Goal: Task Accomplishment & Management: Manage account settings

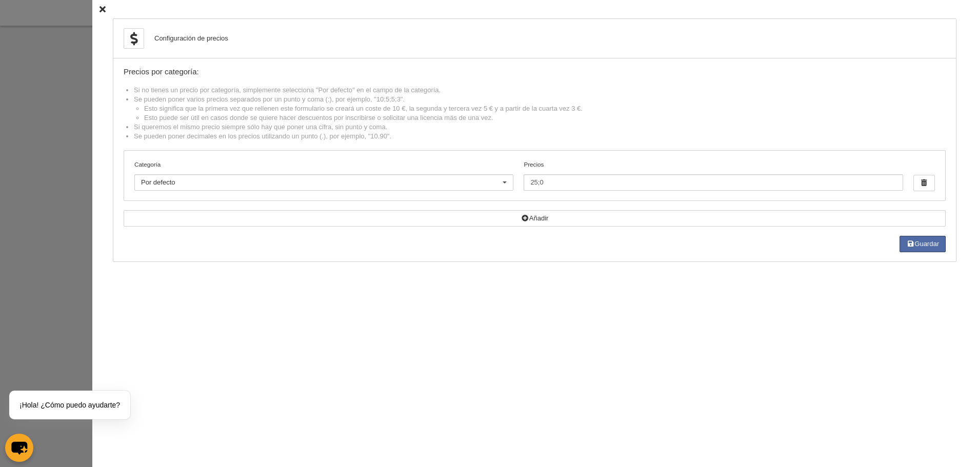
select select "500"
click at [72, 161] on div at bounding box center [488, 233] width 977 height 467
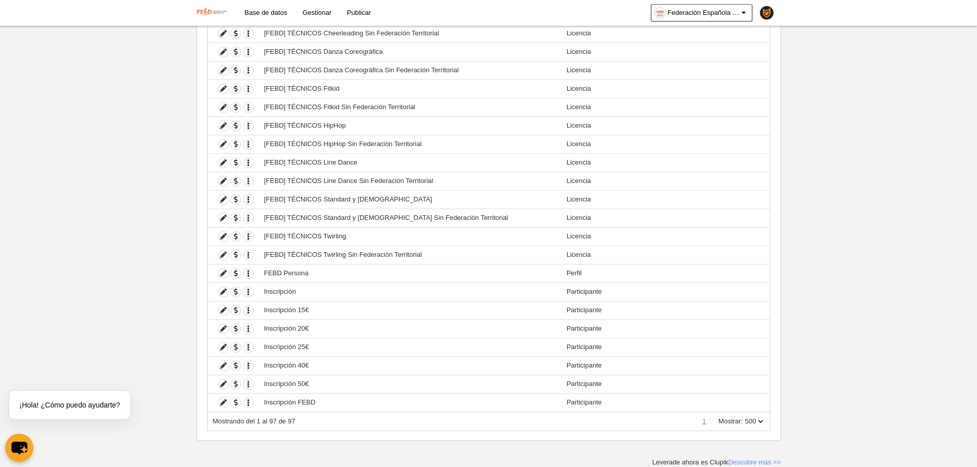
click at [215, 10] on img at bounding box center [213, 12] width 32 height 12
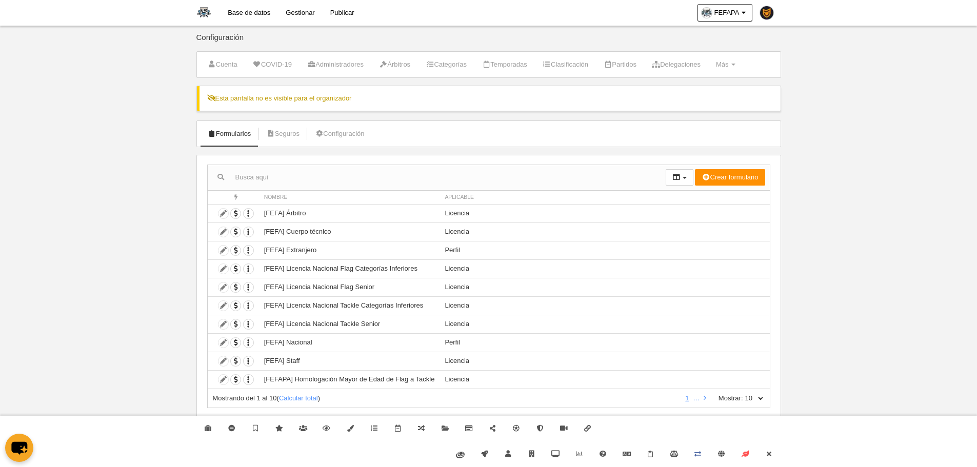
click at [764, 405] on div "Mostrando del 1 al 10 ( Calcular total ) 1 … Mostrar: 10 25 50 100 500" at bounding box center [488, 398] width 563 height 19
click at [760, 397] on select "10 25 50 100 500" at bounding box center [754, 398] width 22 height 9
select select "100"
click at [743, 394] on select "10 25 50 100 500" at bounding box center [754, 398] width 22 height 9
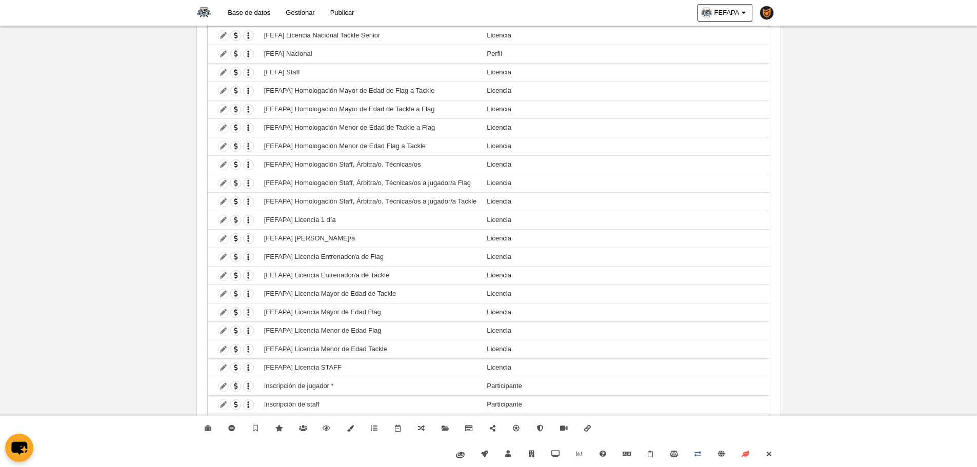
scroll to position [291, 0]
click at [774, 450] on link "Cerrar" at bounding box center [769, 455] width 24 height 26
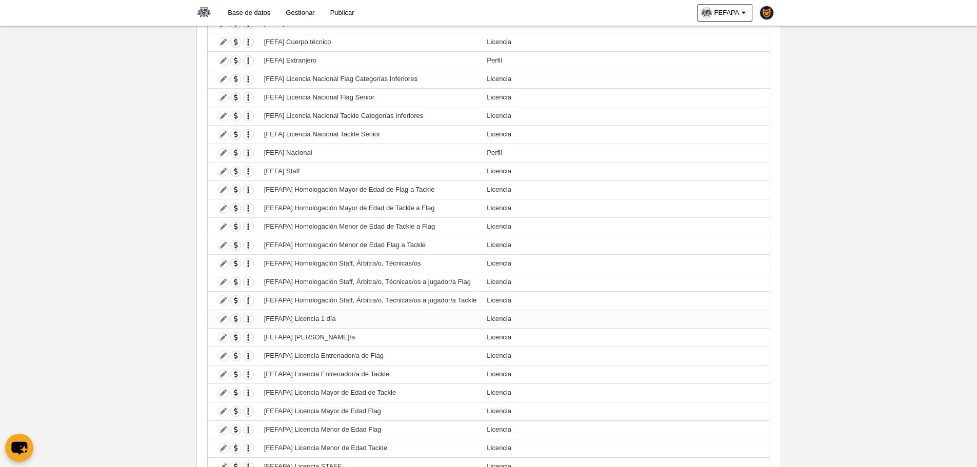
scroll to position [188, 0]
click at [245, 285] on icon "button" at bounding box center [249, 284] width 10 height 10
click at [255, 297] on link "Duplicar formulario" at bounding box center [286, 301] width 85 height 16
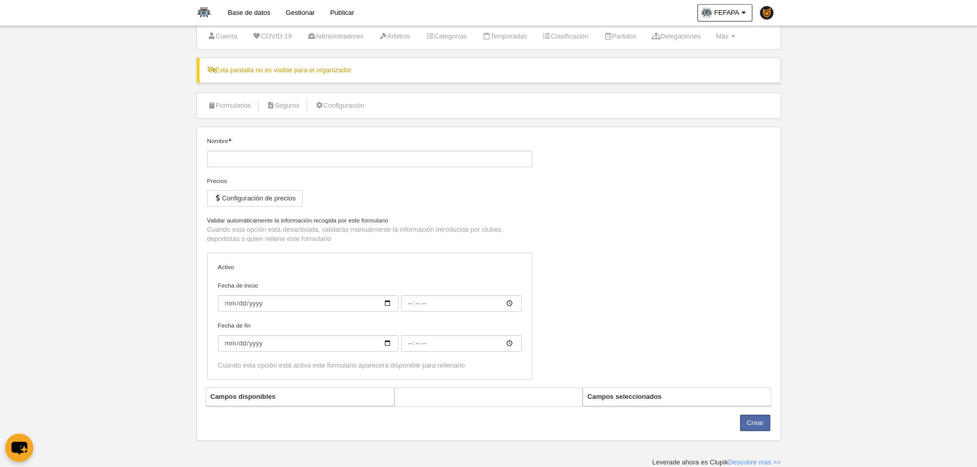
type input "[FEFAPA] Homologación Staff, Árbitra/o, Técnicas/os a jugador/a Flag (Copia)"
checkbox input "true"
select select "selected"
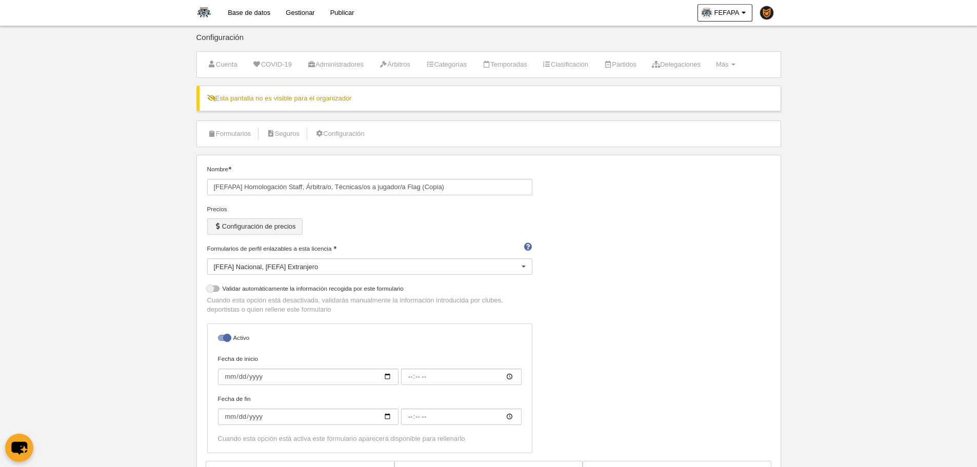
click at [260, 224] on button "Configuración de precios" at bounding box center [254, 227] width 95 height 16
click at [409, 187] on input "[FEFAPA] Homologación Staff, Árbitra/o, Técnicas/os a jugador/a Flag (Copia)" at bounding box center [369, 187] width 325 height 16
drag, startPoint x: 469, startPoint y: 184, endPoint x: 537, endPoint y: 186, distance: 68.3
click at [537, 186] on div "Nombre [FEFAPA] Homologación Staff, Árbitra/o, Técnicas/os a jugador/a Mayor de…" at bounding box center [488, 313] width 571 height 297
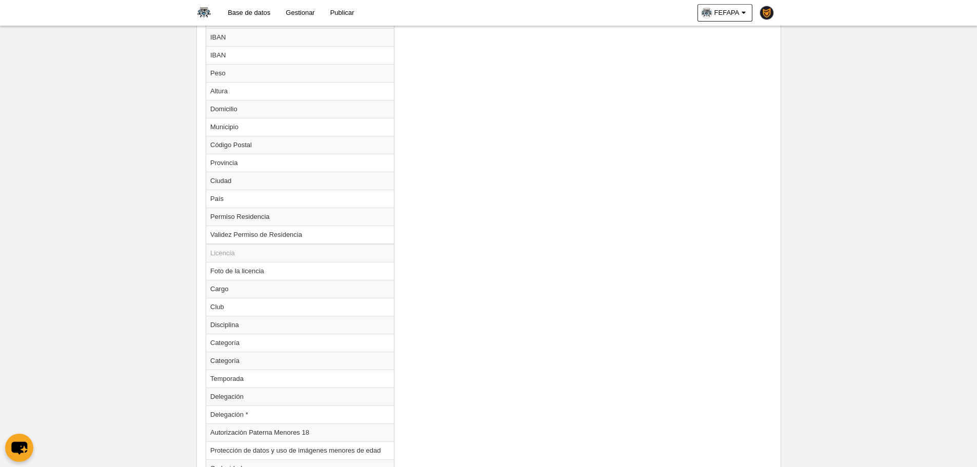
scroll to position [989, 0]
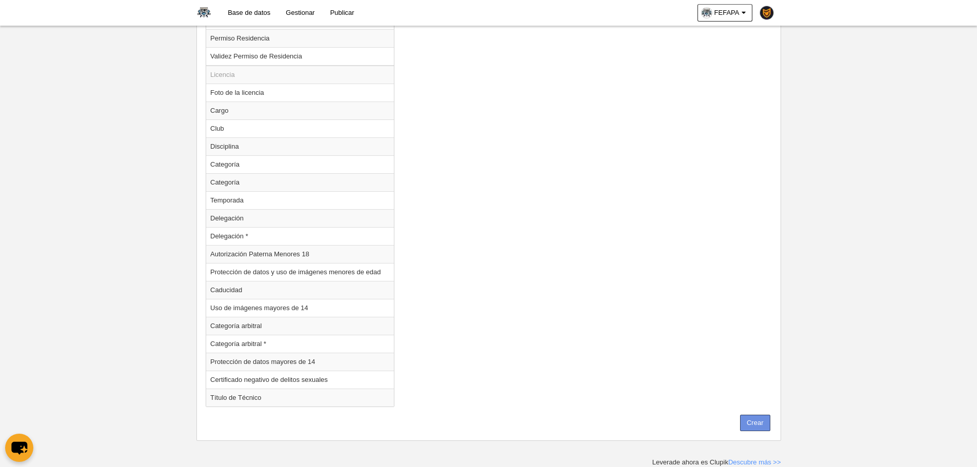
type input "[FEFAPA] Homologación Staff, Árbitra/o, Técnicas/os a jugador/a Mayor de edad F…"
click at [770, 417] on button "Crear" at bounding box center [755, 423] width 30 height 16
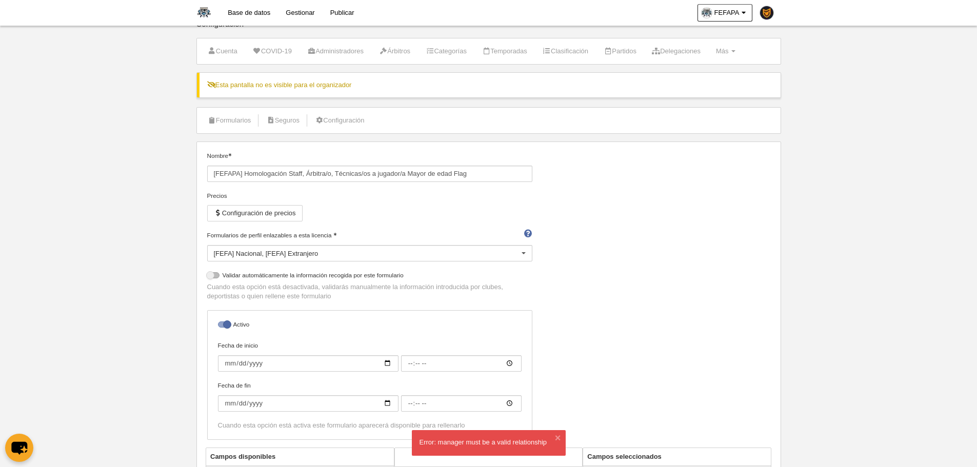
scroll to position [0, 0]
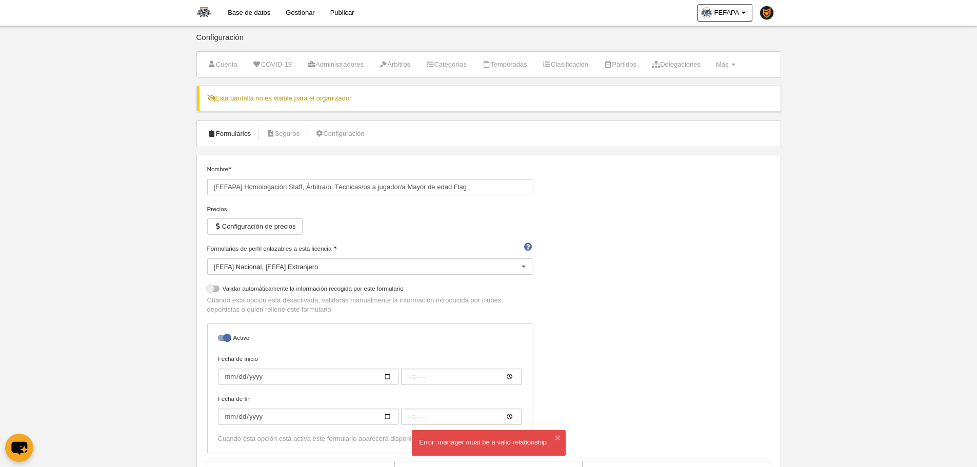
click at [243, 135] on link "Formularios" at bounding box center [229, 133] width 55 height 15
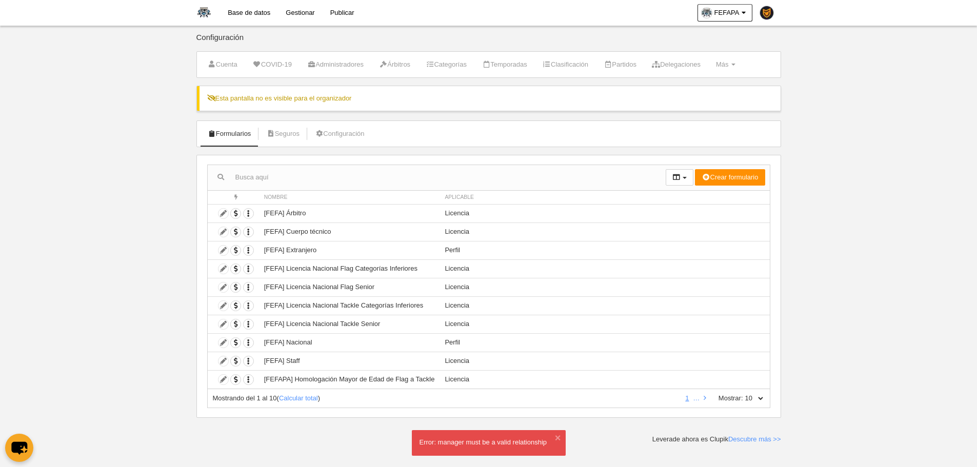
click at [761, 393] on div "Mostrando del 1 al 10 ( Calcular total ) 1 … Mostrar: 10 25 50 100 500" at bounding box center [488, 398] width 563 height 19
click at [764, 402] on select "10 25 50 100 500" at bounding box center [754, 398] width 22 height 9
select select "100"
click at [743, 394] on select "10 25 50 100 500" at bounding box center [754, 398] width 22 height 9
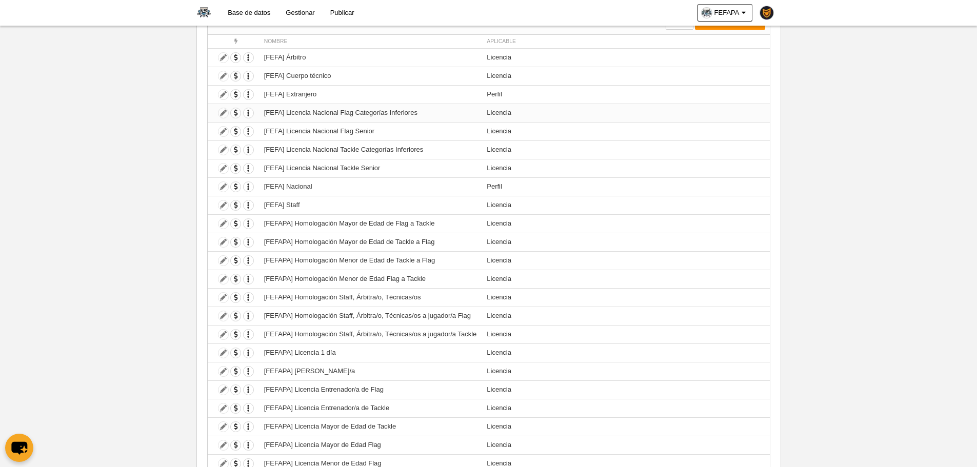
scroll to position [257, 0]
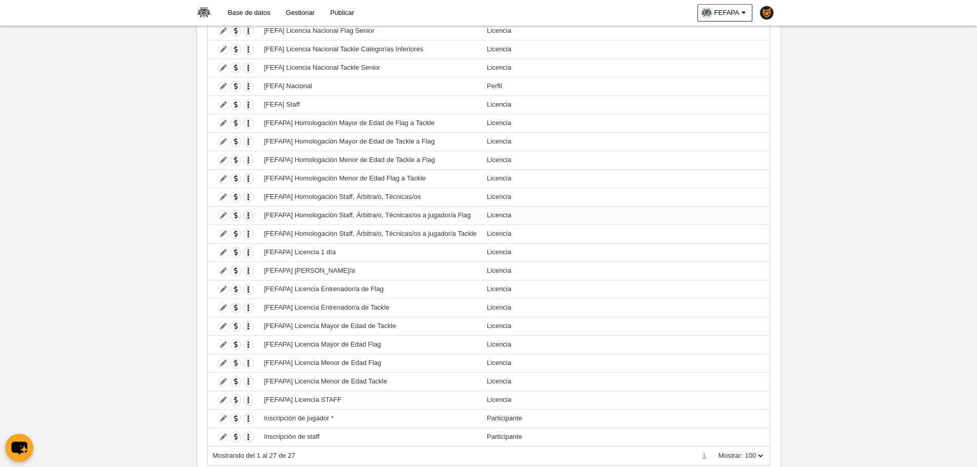
click at [248, 221] on button "button" at bounding box center [248, 215] width 11 height 11
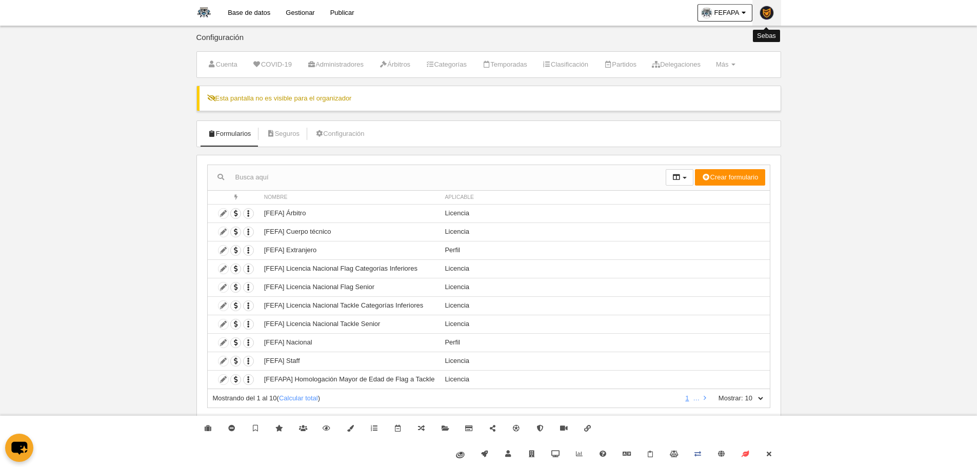
click at [770, 8] on img at bounding box center [766, 12] width 13 height 13
click at [759, 401] on select "10 25 50 100 500" at bounding box center [754, 398] width 22 height 9
select select "100"
click at [743, 394] on select "10 25 50 100 500" at bounding box center [754, 398] width 22 height 9
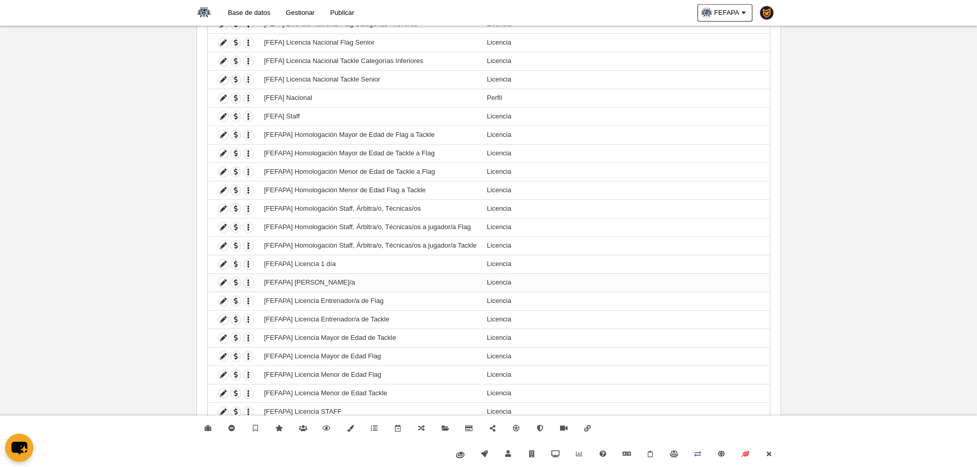
scroll to position [257, 0]
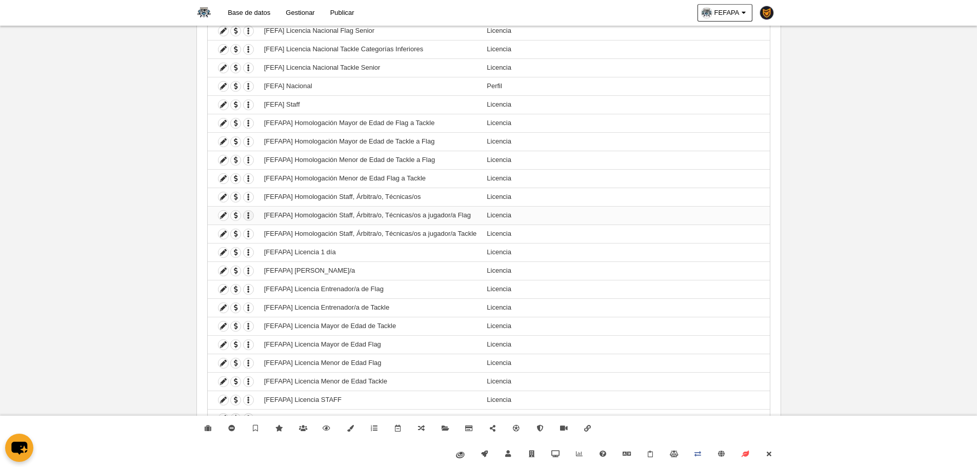
click at [250, 211] on icon "button" at bounding box center [249, 216] width 10 height 10
click at [269, 231] on span "Duplicar formulario" at bounding box center [286, 233] width 64 height 8
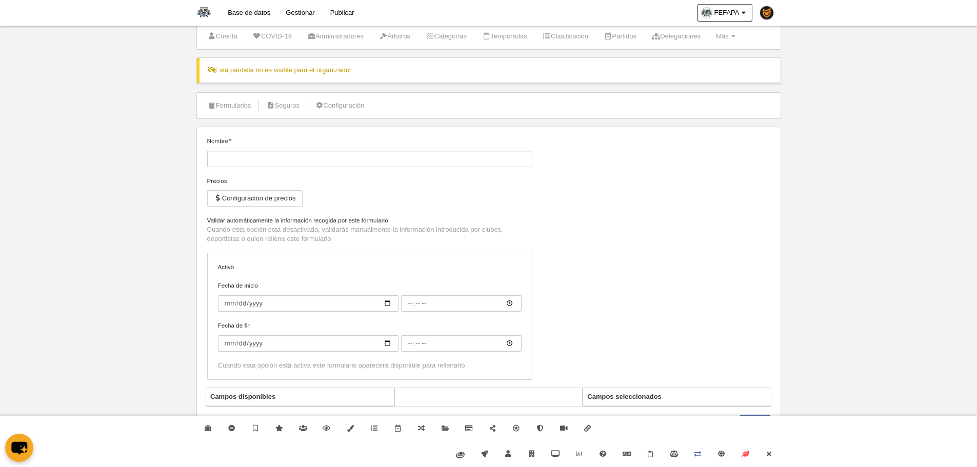
type input "[FEFAPA] Homologación Staff, Árbitra/o, Técnicas/os a jugador/a Flag (Copia)"
checkbox input "true"
select select "selected"
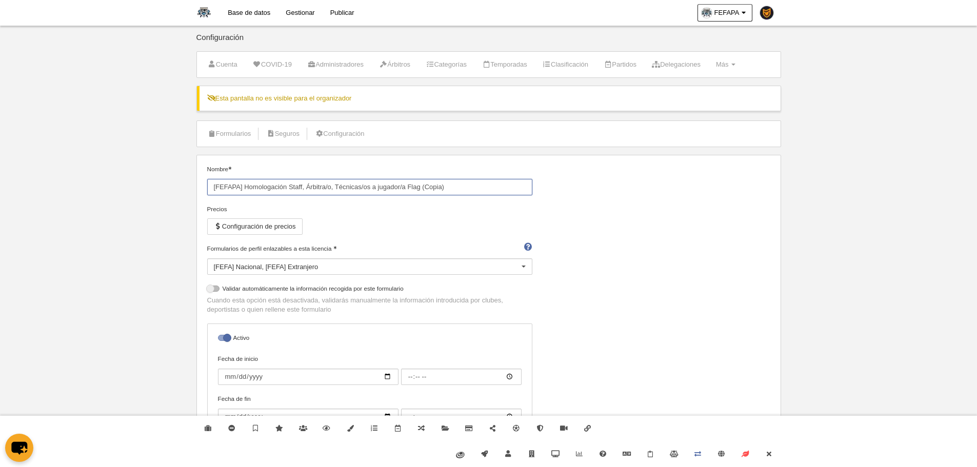
click at [409, 181] on input "[FEFAPA] Homologación Staff, Árbitra/o, Técnicas/os a jugador/a Flag (Copia)" at bounding box center [369, 187] width 325 height 16
drag, startPoint x: 469, startPoint y: 186, endPoint x: 573, endPoint y: 187, distance: 103.1
click at [573, 187] on div "Nombre [FEFAPA] Homologación Staff, Árbitra/o, Técnicas/os a jugador/a Mayor de…" at bounding box center [488, 313] width 571 height 297
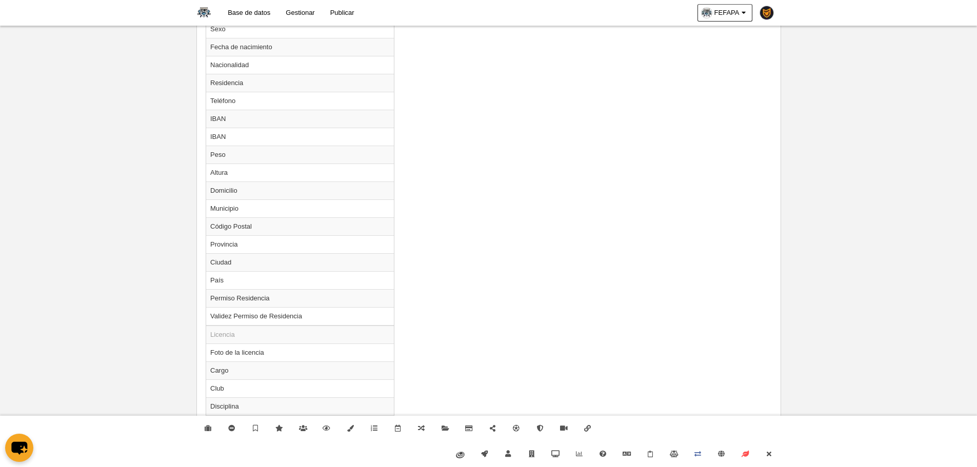
scroll to position [872, 0]
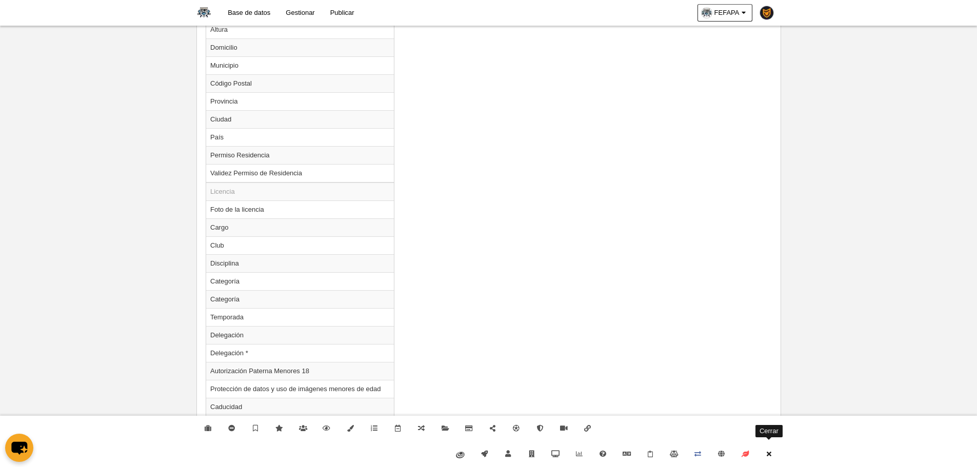
type input "[FEFAPA] Homologación Staff, Árbitra/o, Técnicas/os a jugador/a Mayor de Edad F…"
click at [768, 450] on link "Cerrar" at bounding box center [769, 455] width 24 height 26
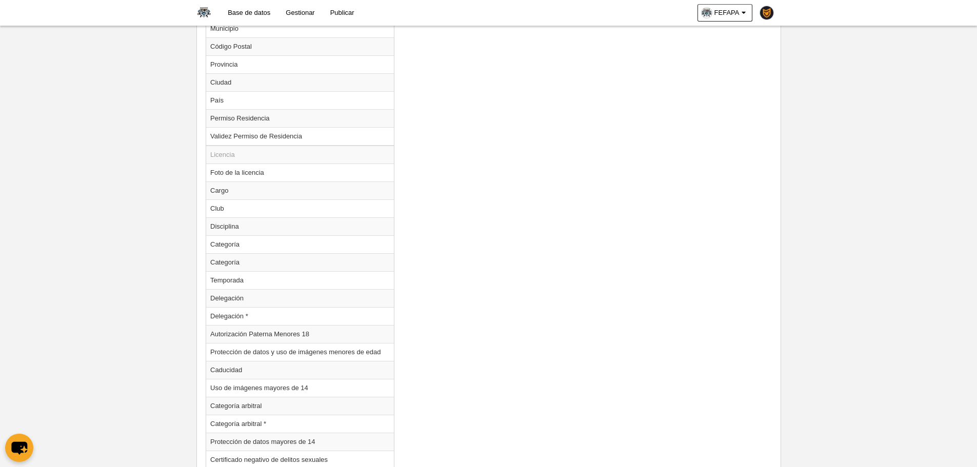
scroll to position [989, 0]
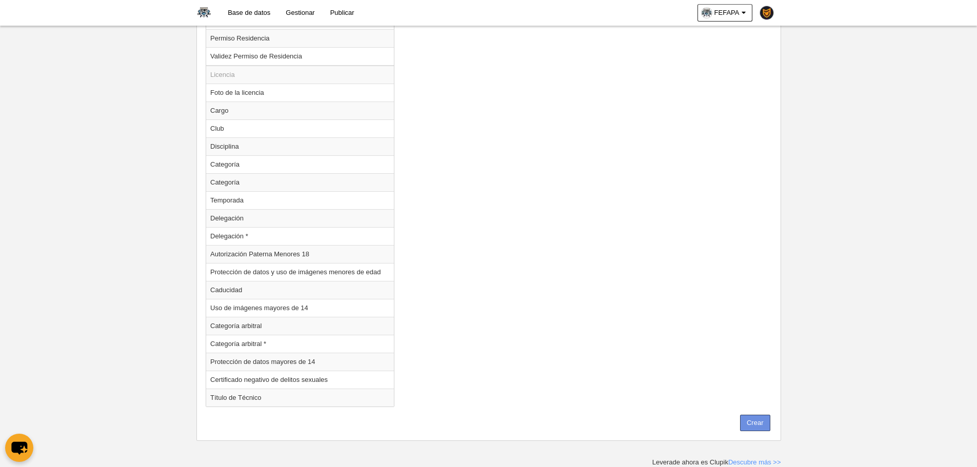
click at [757, 428] on button "Crear" at bounding box center [755, 423] width 30 height 16
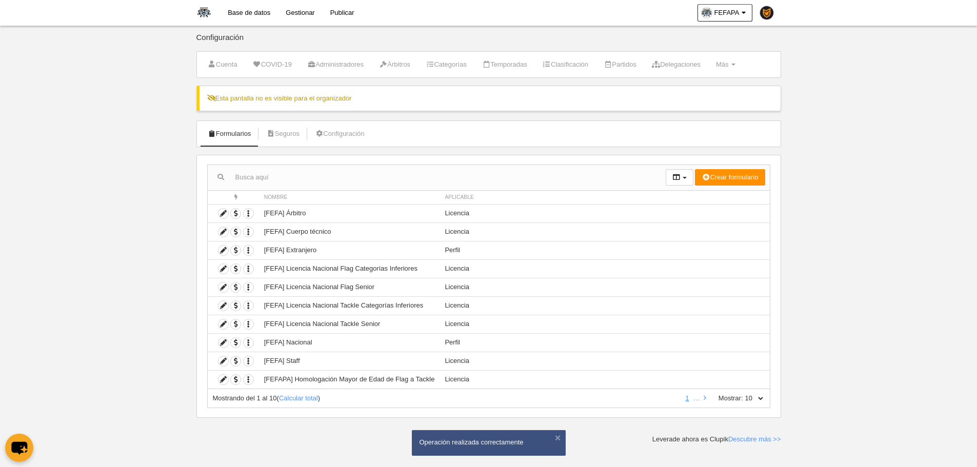
click at [761, 397] on select "10 25 50 100 500" at bounding box center [754, 398] width 22 height 9
select select "100"
click at [743, 394] on select "10 25 50 100 500" at bounding box center [754, 398] width 22 height 9
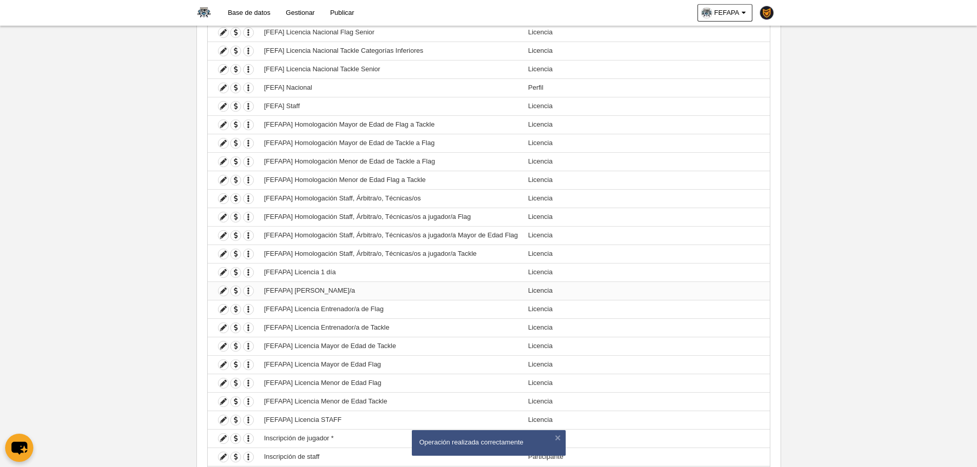
scroll to position [257, 0]
click at [248, 258] on button "button" at bounding box center [248, 252] width 11 height 11
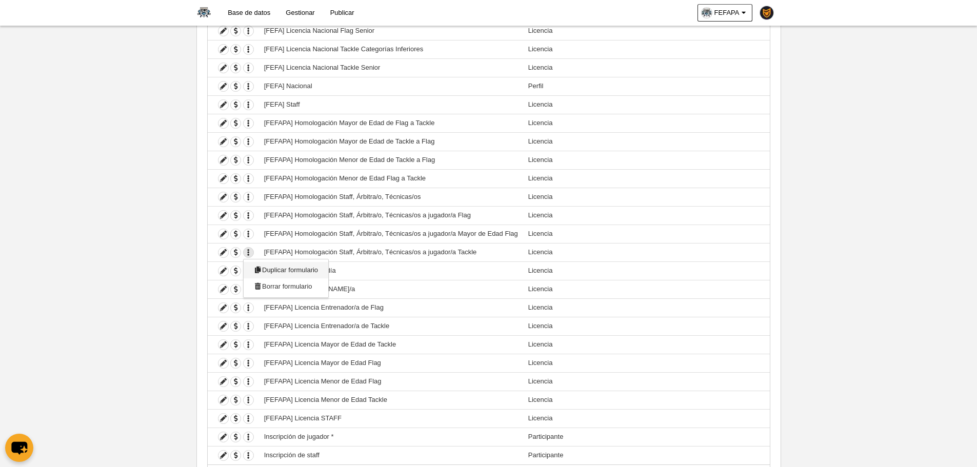
click at [266, 273] on span "Duplicar formulario" at bounding box center [286, 270] width 64 height 8
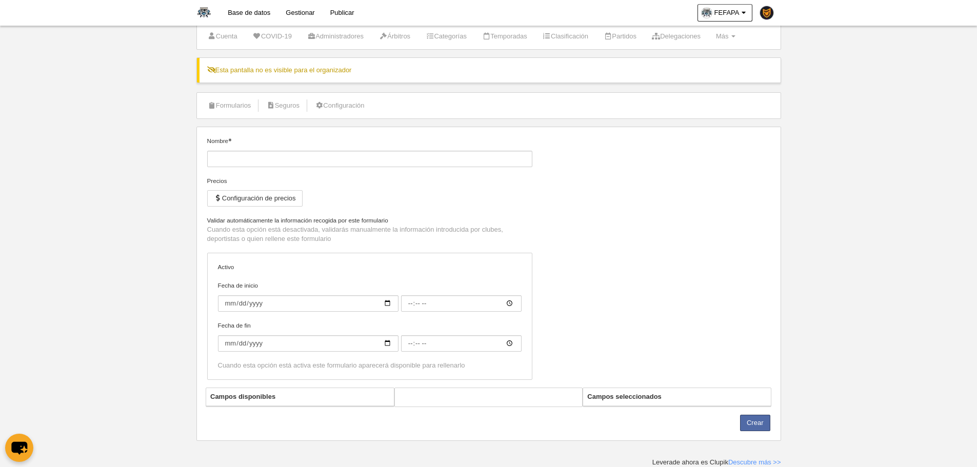
type input "[FEFAPA] Homologación Staff, Árbitra/o, Técnicas/os a jugador/a Tackle (Copia)"
checkbox input "true"
select select "selected"
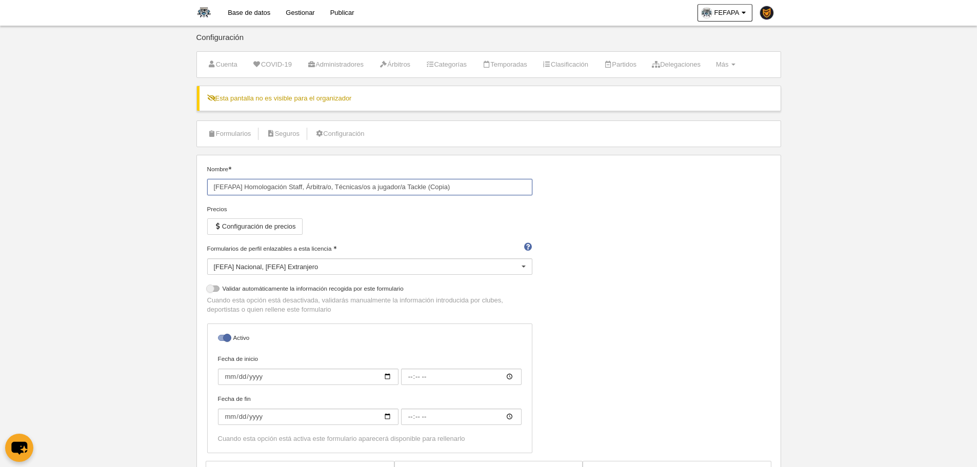
drag, startPoint x: 407, startPoint y: 190, endPoint x: 440, endPoint y: 195, distance: 33.3
click at [407, 189] on input "[FEFAPA] Homologación Staff, Árbitra/o, Técnicas/os a jugador/a Tackle (Copia)" at bounding box center [369, 187] width 325 height 16
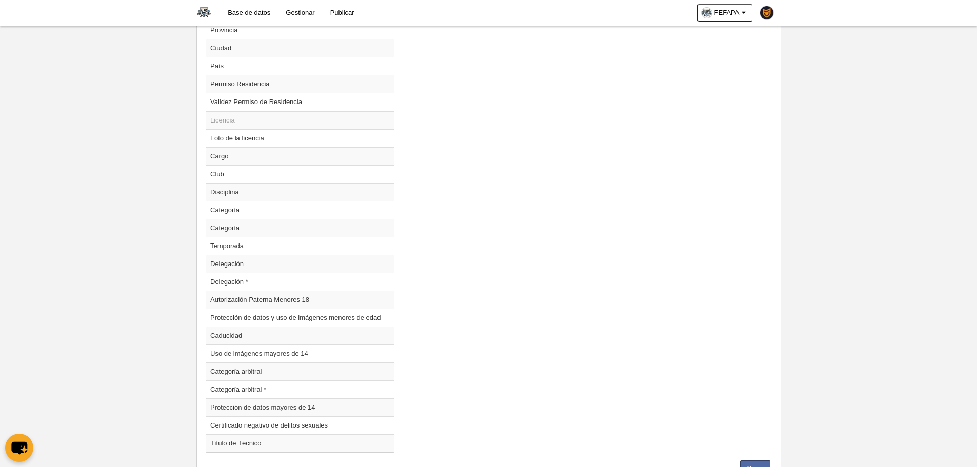
scroll to position [989, 0]
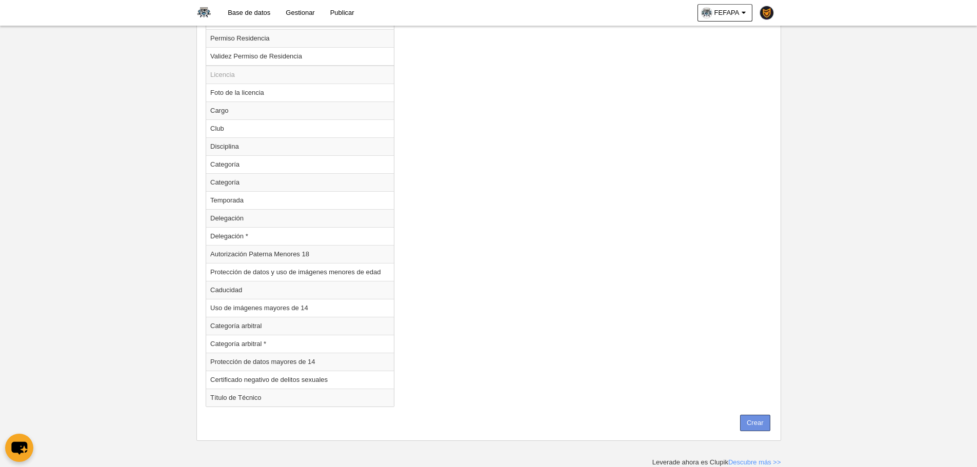
type input "[FEFAPA] Homologación Staff, Árbitra/o, Técnicas/os a jugador/a Mayor de Edad T…"
click at [770, 420] on button "Crear" at bounding box center [755, 423] width 30 height 16
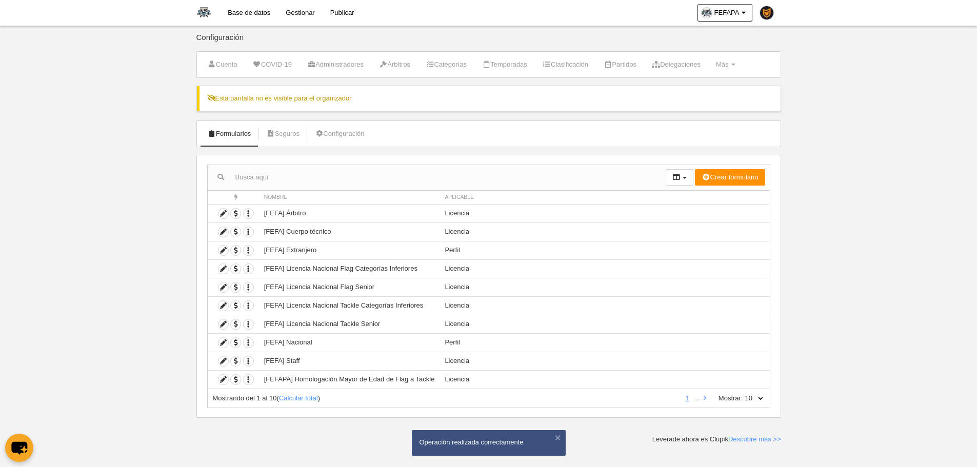
click at [762, 400] on select "10 25 50 100 500" at bounding box center [754, 398] width 22 height 9
select select "100"
click at [743, 394] on select "10 25 50 100 500" at bounding box center [754, 398] width 22 height 9
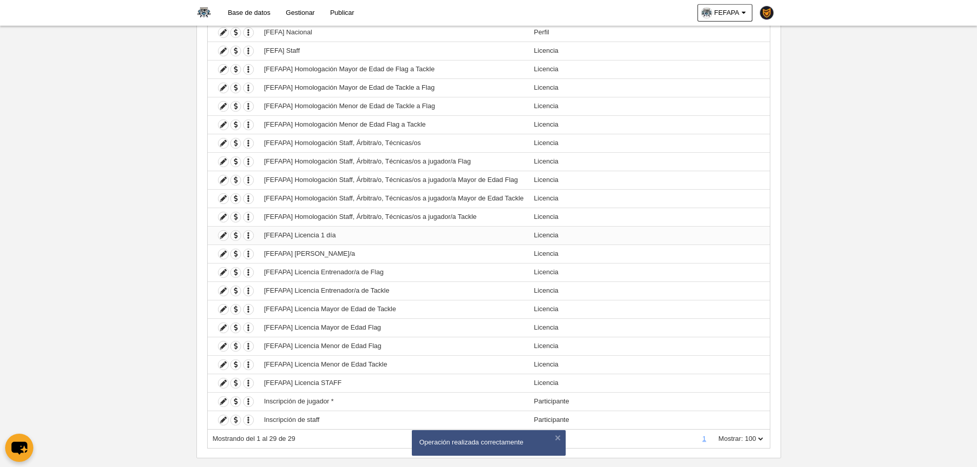
scroll to position [328, 0]
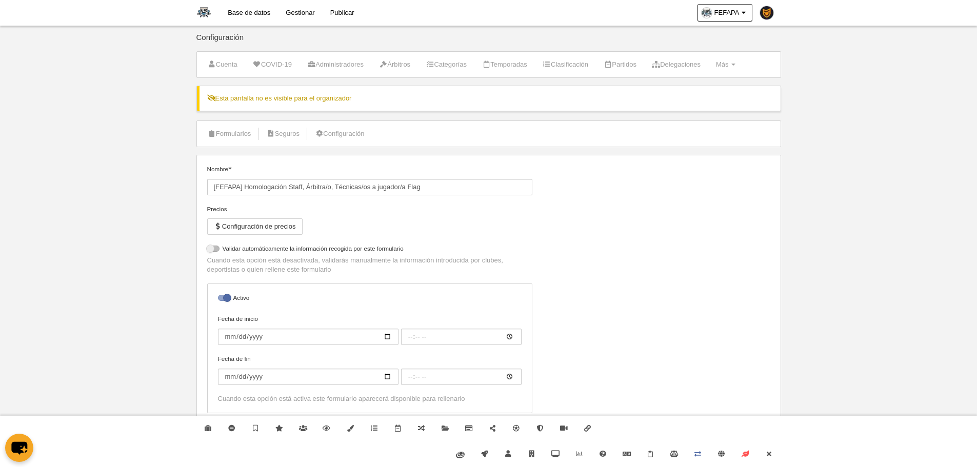
select select "selected"
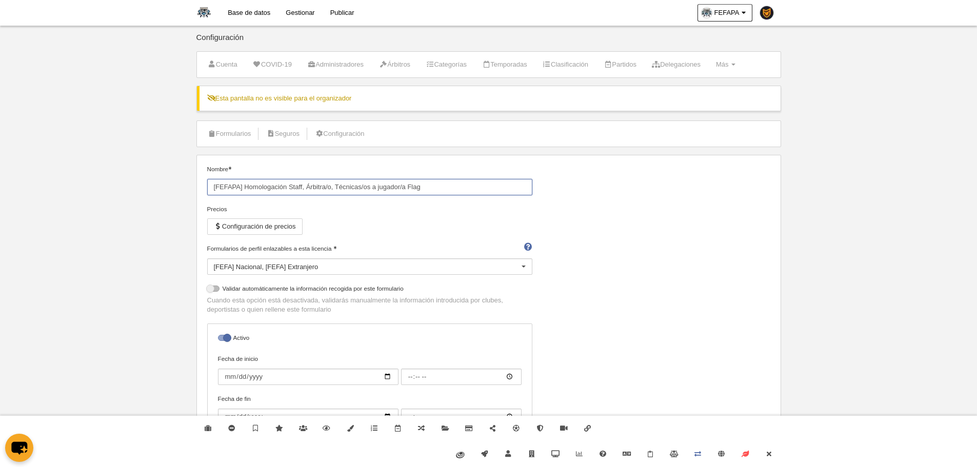
click at [406, 190] on input "[FEFAPA] Homologación Staff, Árbitra/o, Técnicas/os a jugador/a Flag" at bounding box center [369, 187] width 325 height 16
type input "[FEFAPA] Homologación Staff, Árbitra/o, Técnicas/os a jugador/a Menor de Edad F…"
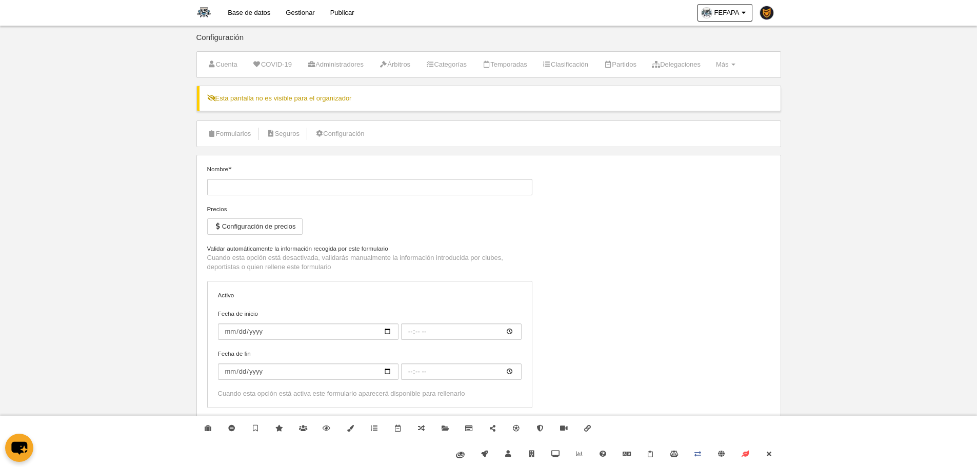
type input "[FEFAPA] Homologación Staff, Árbitra/o, Técnicas/os a jugador/a Tackle"
checkbox input "true"
select select "selected"
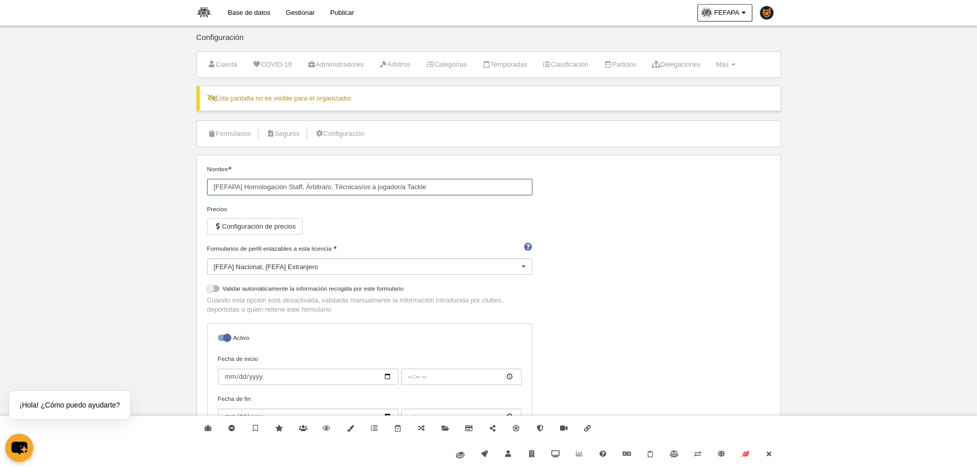
click at [409, 184] on input "[FEFAPA] Homologación Staff, Árbitra/o, Técnicas/os a jugador/a Tackle" at bounding box center [369, 187] width 325 height 16
type input "[FEFAPA] Homologación Staff, Árbitra/o, Técnicas/os a jugador/a Menor de Edad T…"
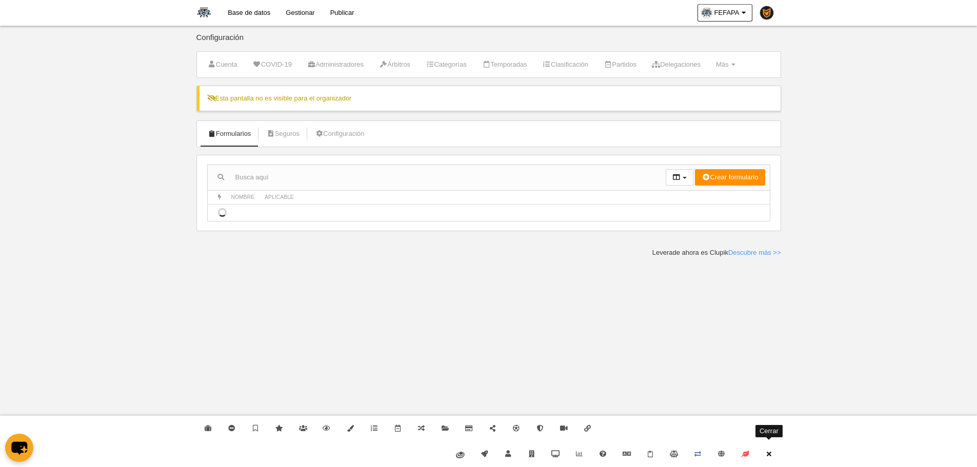
click at [775, 456] on link "Cerrar" at bounding box center [769, 455] width 24 height 26
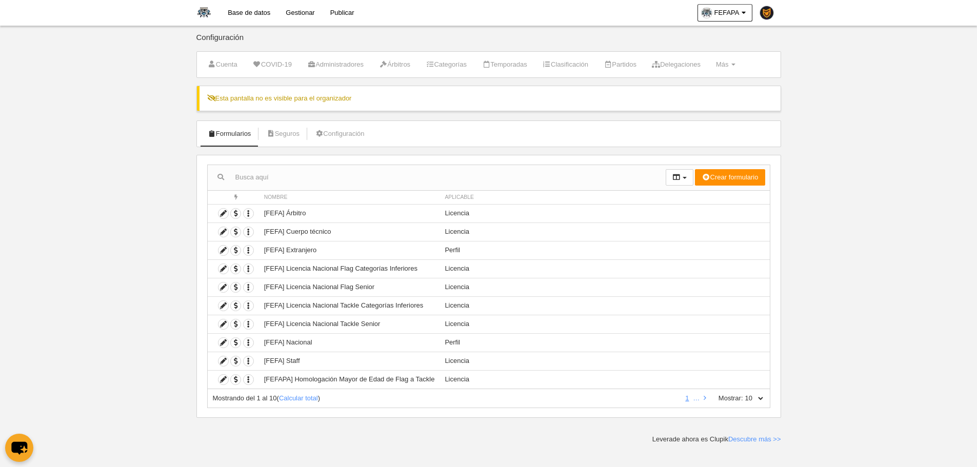
click at [764, 405] on div "Mostrando del 1 al 10 ( Calcular total ) 1 … Mostrar: 10 25 50 100 500" at bounding box center [488, 398] width 563 height 19
click at [759, 400] on select "10 25 50 100 500" at bounding box center [754, 398] width 22 height 9
select select "100"
click at [743, 394] on select "10 25 50 100 500" at bounding box center [754, 398] width 22 height 9
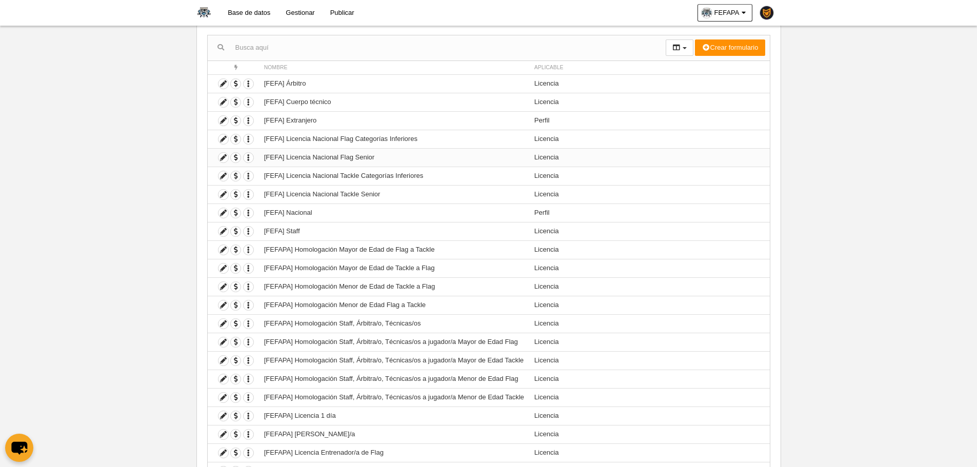
scroll to position [154, 0]
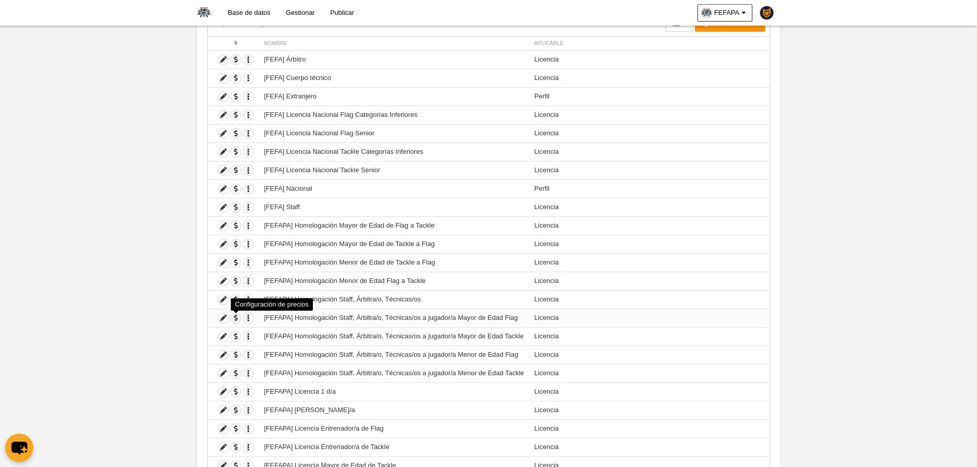
click at [234, 317] on span "button" at bounding box center [236, 319] width 10 height 10
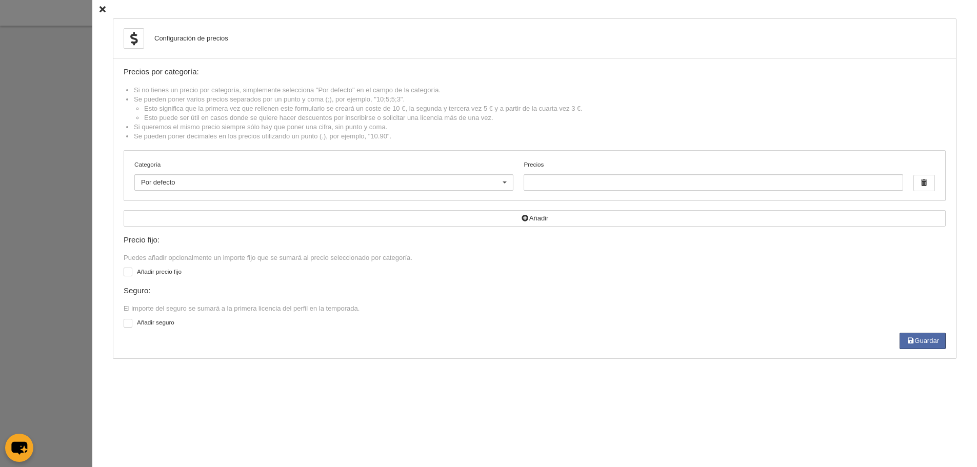
click at [71, 188] on div at bounding box center [488, 233] width 977 height 467
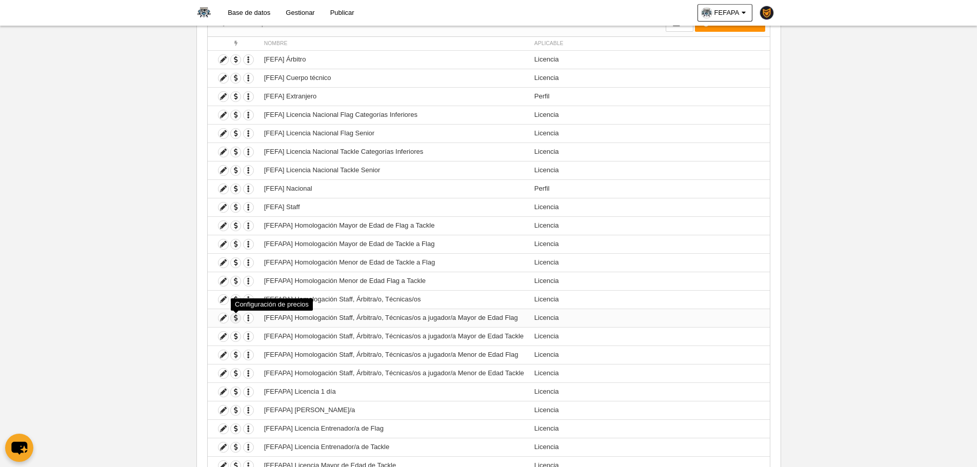
click at [235, 317] on span "button" at bounding box center [236, 319] width 10 height 10
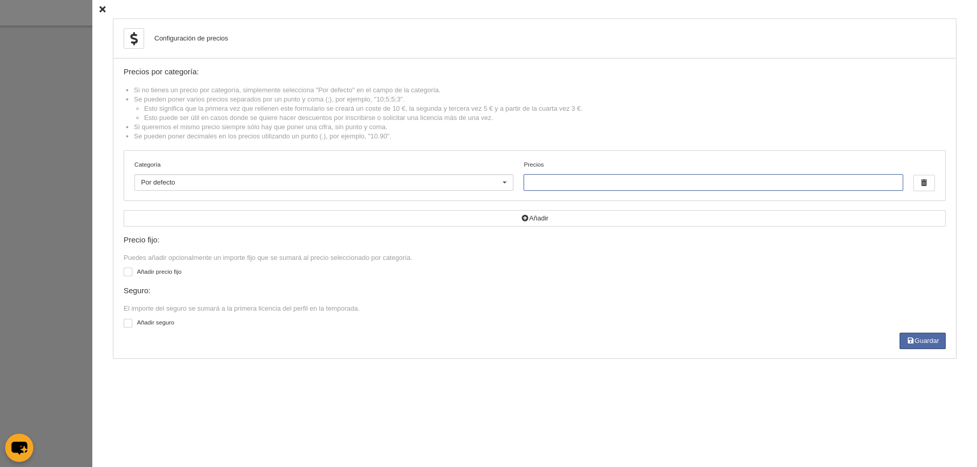
click at [565, 185] on input "Precios" at bounding box center [713, 182] width 379 height 16
type input "165"
click at [921, 332] on div "Precios por categoría: Si no tienes un precio por categoría, simplemente selecc…" at bounding box center [535, 209] width 823 height 282
click at [914, 348] on button "Guardar" at bounding box center [923, 341] width 46 height 16
click at [27, 232] on div at bounding box center [488, 233] width 977 height 467
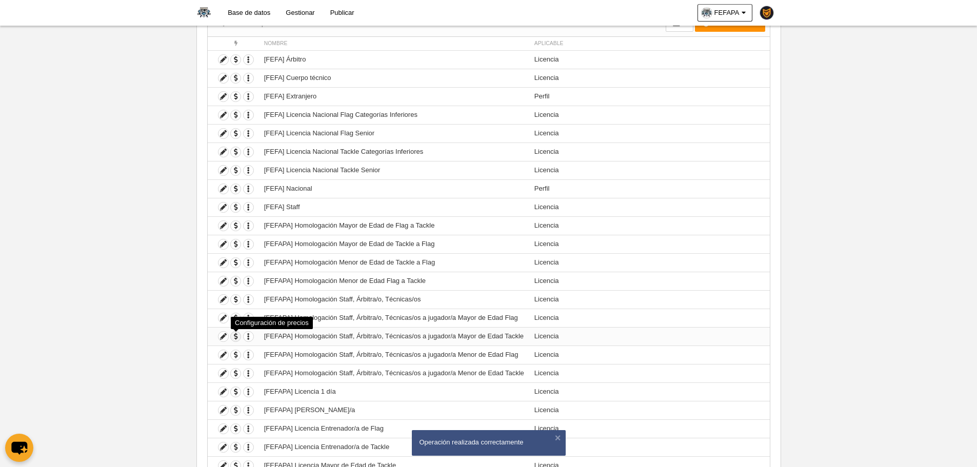
click at [235, 339] on span "button" at bounding box center [236, 337] width 10 height 10
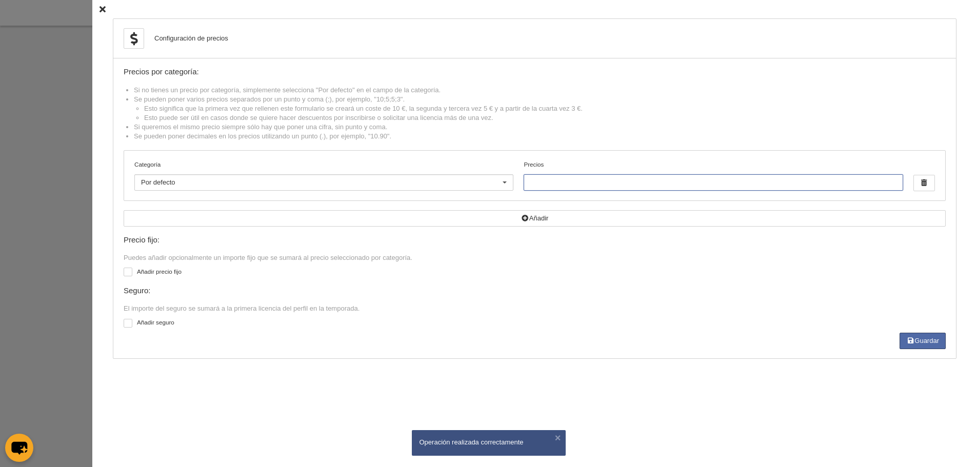
click at [575, 181] on input "Precios" at bounding box center [713, 182] width 379 height 16
type input "270"
click at [895, 337] on div "Guardar" at bounding box center [535, 341] width 823 height 16
click at [905, 339] on button "Guardar" at bounding box center [923, 341] width 46 height 16
click at [27, 230] on div at bounding box center [488, 233] width 977 height 467
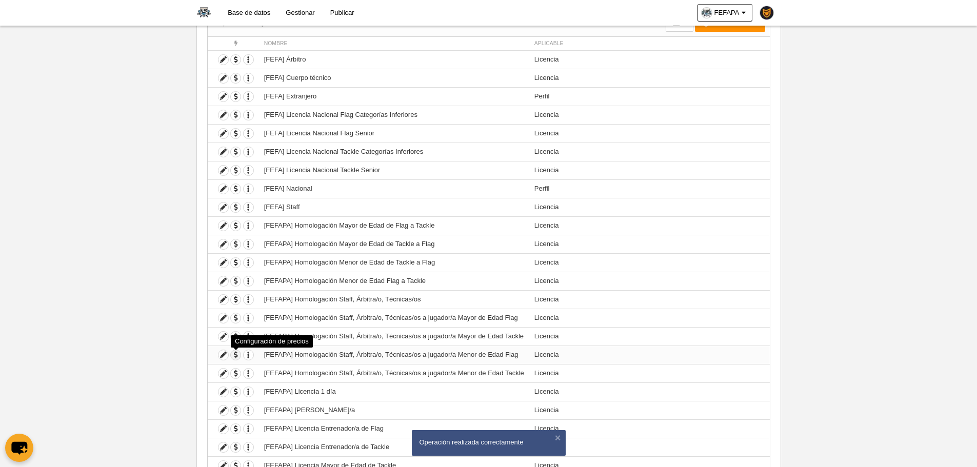
click at [237, 359] on span "button" at bounding box center [236, 355] width 10 height 10
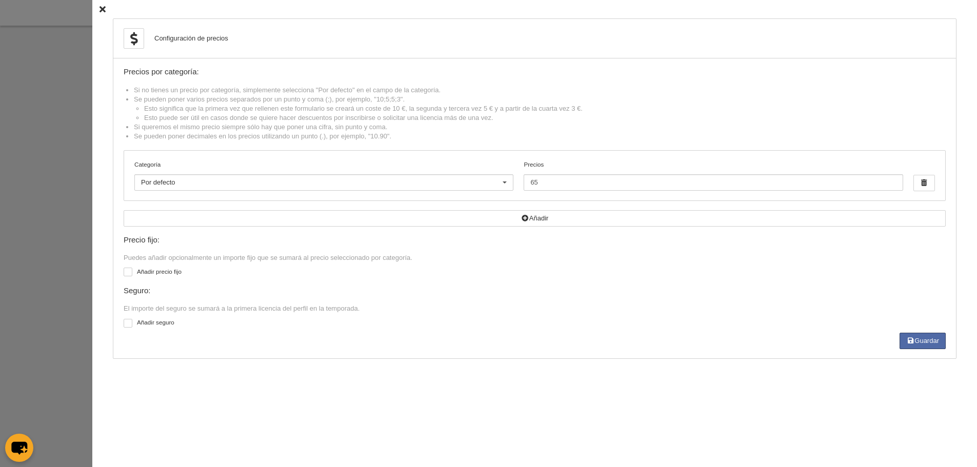
click at [61, 223] on div at bounding box center [488, 233] width 977 height 467
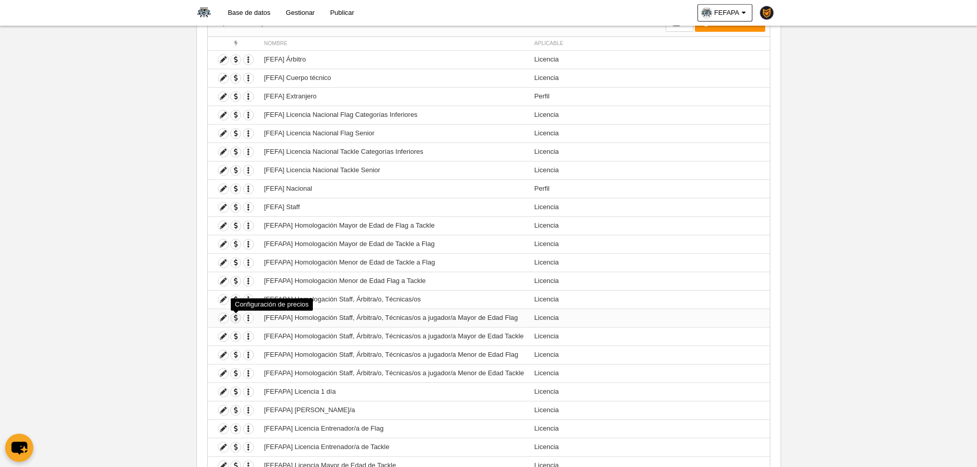
click at [236, 316] on span "button" at bounding box center [236, 319] width 10 height 10
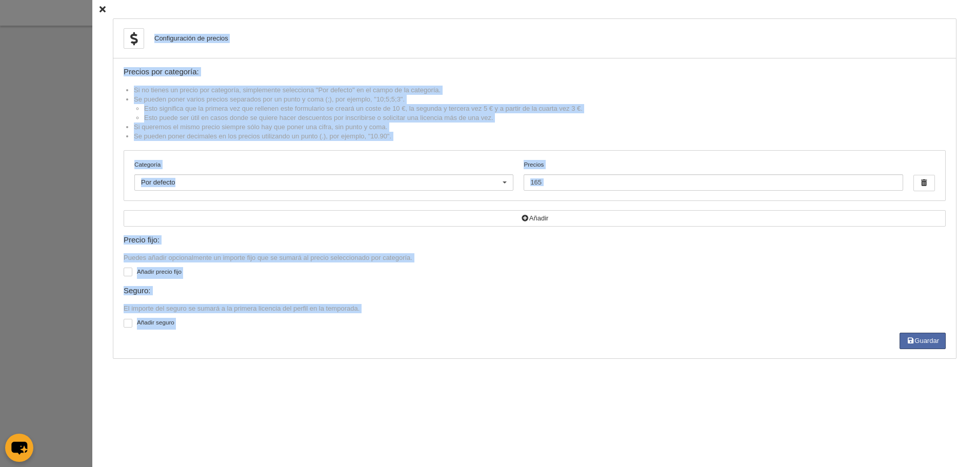
click at [569, 193] on div "Categoría Por defecto Por defecto Flag +35 Flag Open Mixta Flag Senior Femenina…" at bounding box center [534, 176] width 821 height 50
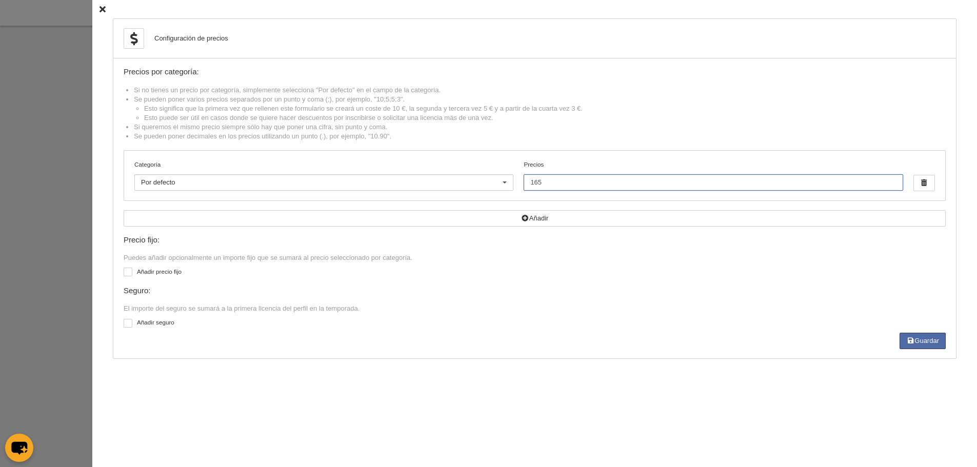
drag, startPoint x: 555, startPoint y: 185, endPoint x: 478, endPoint y: 184, distance: 77.0
click at [478, 184] on div "Categoría Por defecto Por defecto Flag +35 Flag Open Mixta Flag Senior Femenina…" at bounding box center [534, 176] width 821 height 50
type input "65"
click at [917, 337] on button "Guardar" at bounding box center [923, 341] width 46 height 16
click at [66, 219] on div at bounding box center [488, 233] width 977 height 467
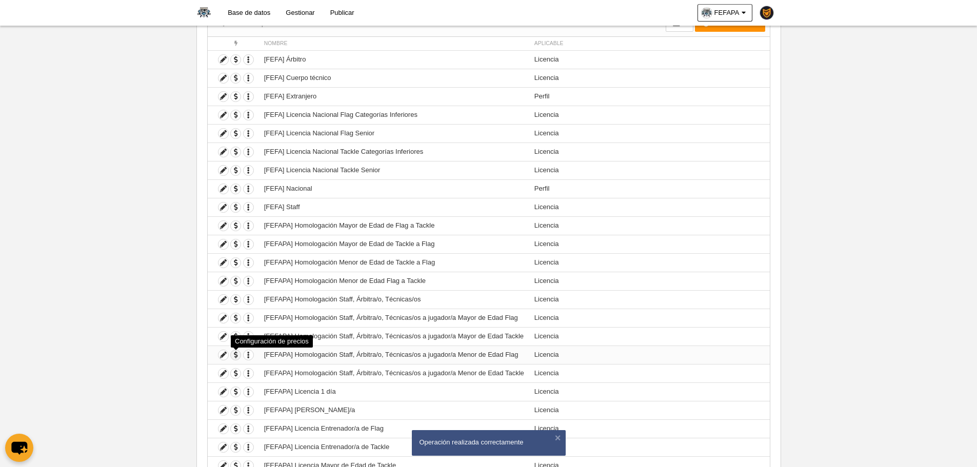
click at [237, 356] on span "button" at bounding box center [236, 355] width 10 height 10
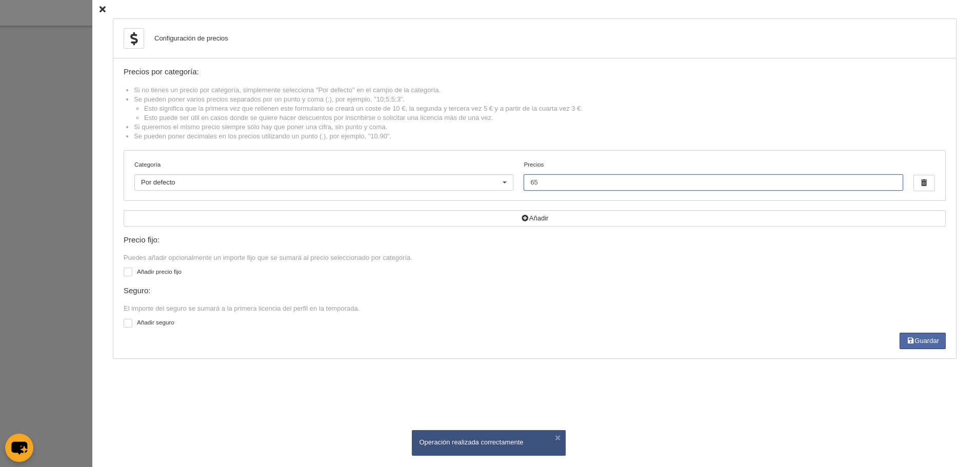
drag, startPoint x: 630, startPoint y: 181, endPoint x: 463, endPoint y: 182, distance: 166.8
click at [463, 182] on div "Categoría Por defecto Por defecto Flag +35 Flag Open Mixta Flag Senior Femenina…" at bounding box center [534, 176] width 821 height 50
type input "15"
click at [919, 347] on button "Guardar" at bounding box center [923, 341] width 46 height 16
click at [65, 255] on div at bounding box center [488, 233] width 977 height 467
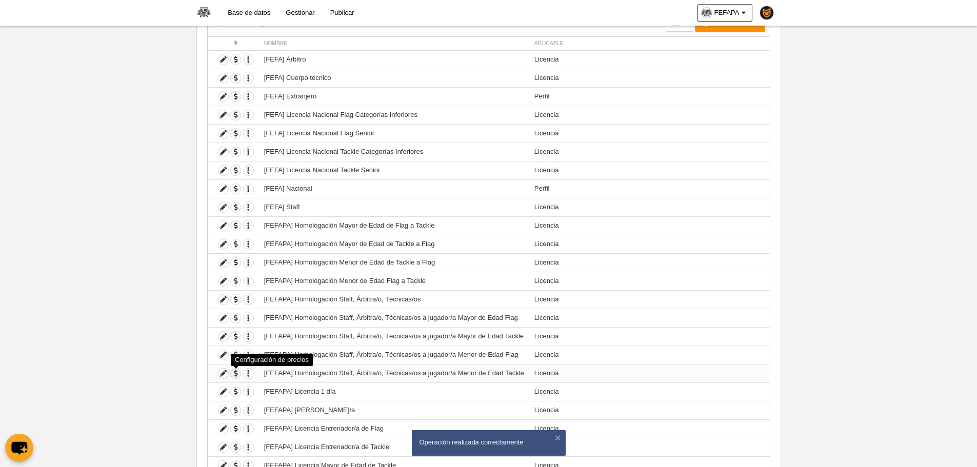
click at [239, 373] on span "button" at bounding box center [236, 374] width 10 height 10
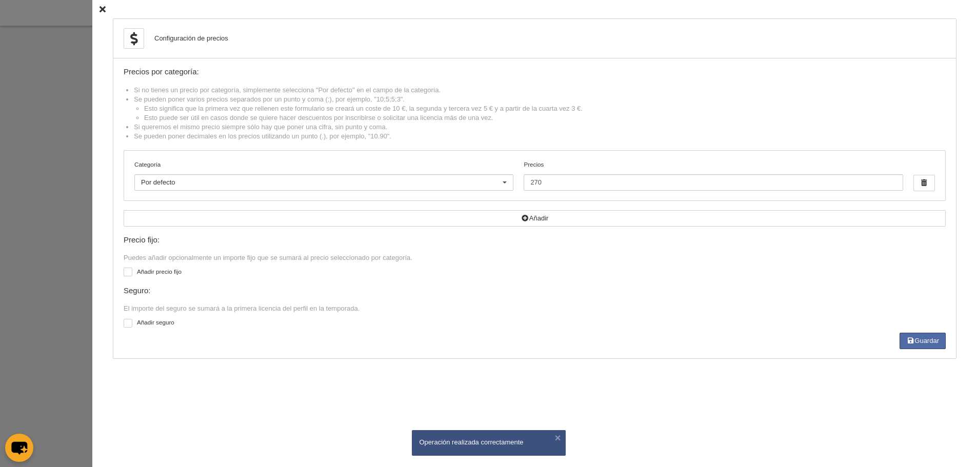
click at [54, 233] on div at bounding box center [488, 233] width 977 height 467
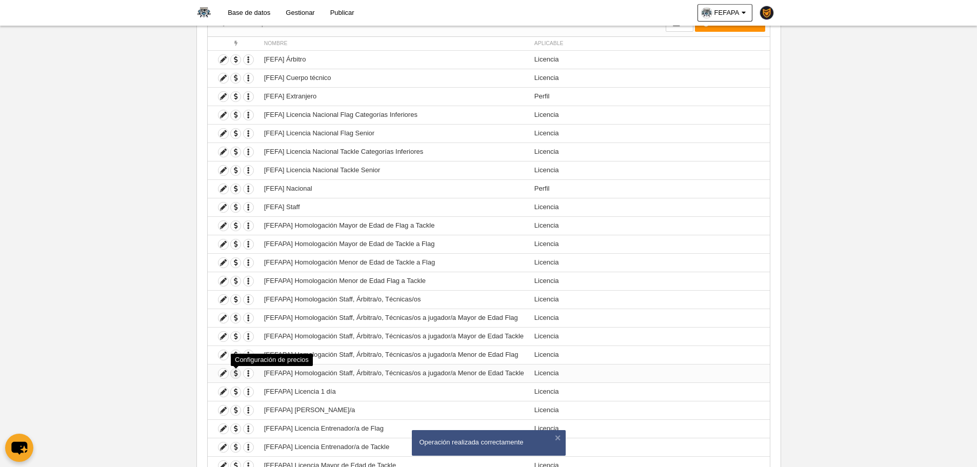
click at [238, 372] on span "button" at bounding box center [236, 374] width 10 height 10
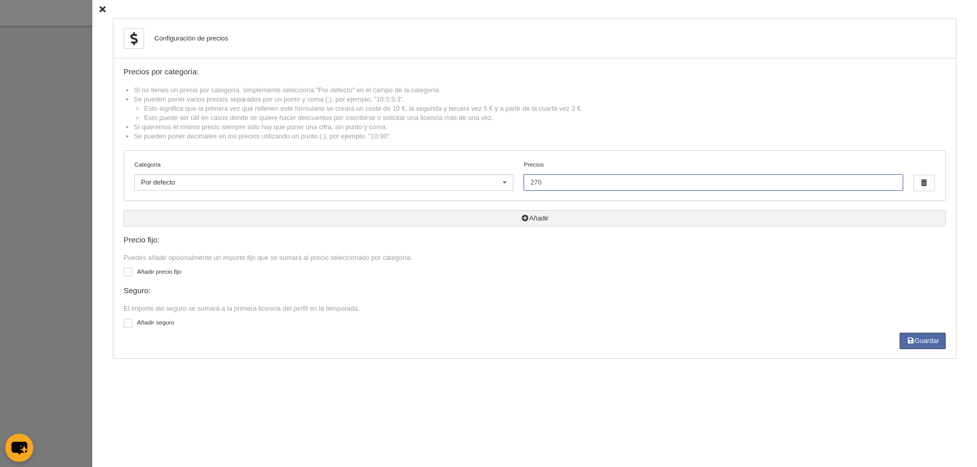
drag, startPoint x: 559, startPoint y: 182, endPoint x: 264, endPoint y: 220, distance: 297.5
click at [264, 220] on div "Precios por categoría: Si no tienes un precio por categoría, simplemente selecc…" at bounding box center [535, 209] width 823 height 282
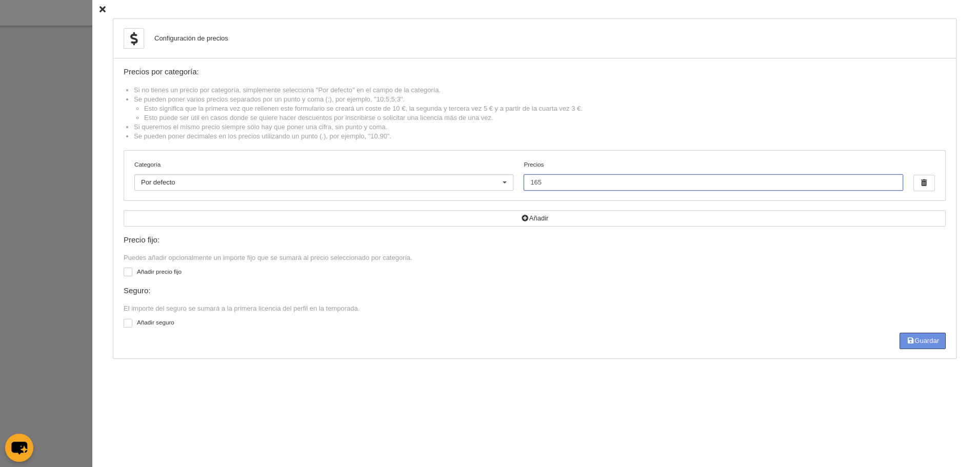
type input "165"
click at [941, 333] on button "Guardar" at bounding box center [923, 341] width 46 height 16
